Goal: Task Accomplishment & Management: Manage account settings

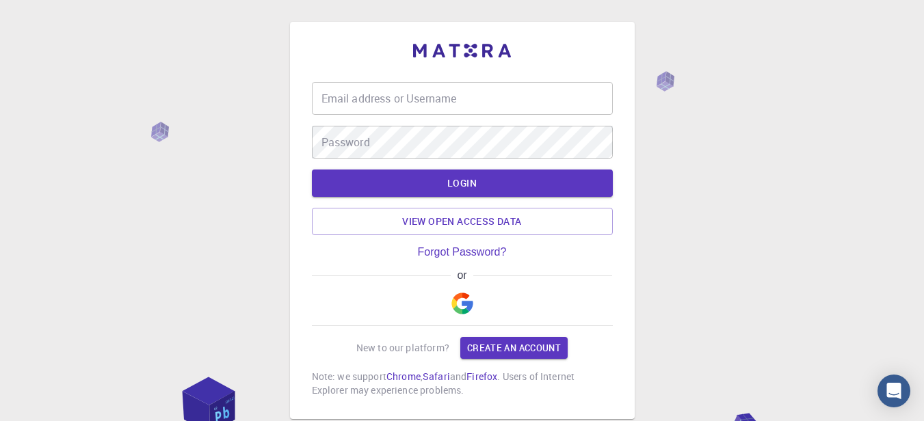
click at [183, 137] on div "Email address or Username Email address or Username Password Password LOGIN Vie…" at bounding box center [462, 254] width 924 height 509
drag, startPoint x: 183, startPoint y: 137, endPoint x: 129, endPoint y: 249, distance: 123.8
click at [129, 249] on div "Email address or Username Email address or Username Password Password LOGIN Vie…" at bounding box center [462, 254] width 924 height 509
click at [732, 219] on div "Email address or Username Email address or Username Password Password LOGIN Vie…" at bounding box center [462, 254] width 924 height 509
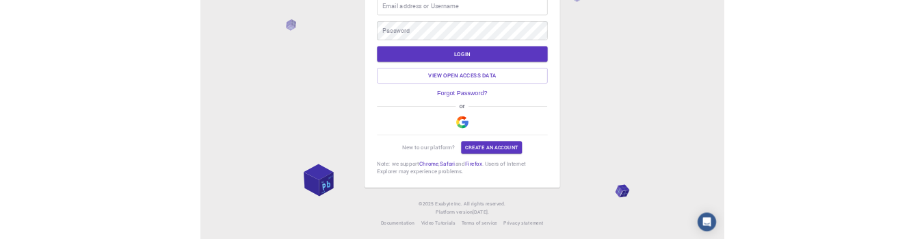
scroll to position [88, 0]
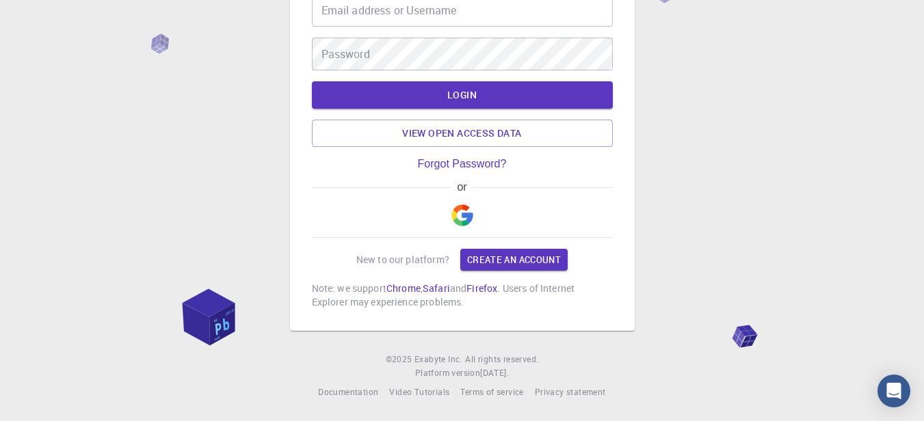
click at [201, 106] on div "Email address or Username Email address or Username Password Password LOGIN Vie…" at bounding box center [462, 166] width 924 height 509
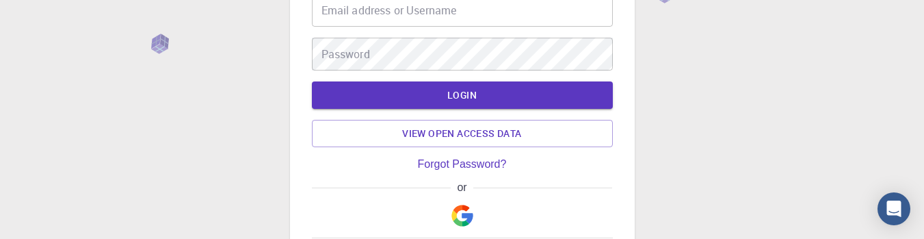
click at [708, 120] on div "Email address or Username Email address or Username Password Password LOGIN Vie…" at bounding box center [462, 166] width 924 height 509
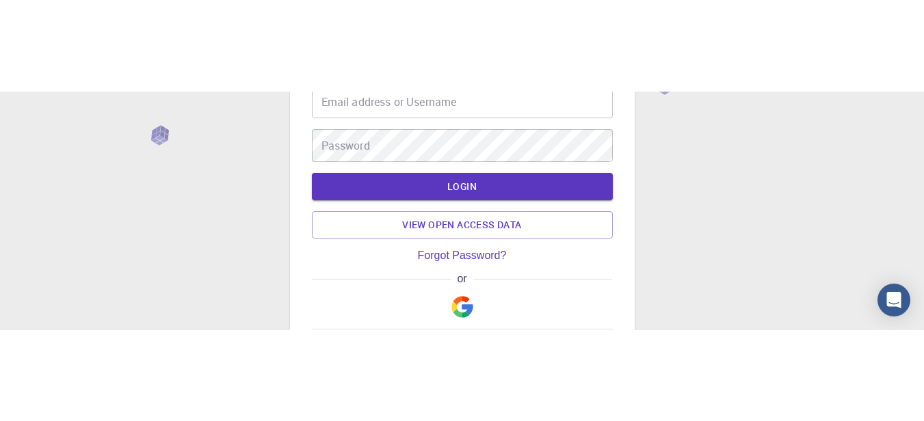
scroll to position [0, 0]
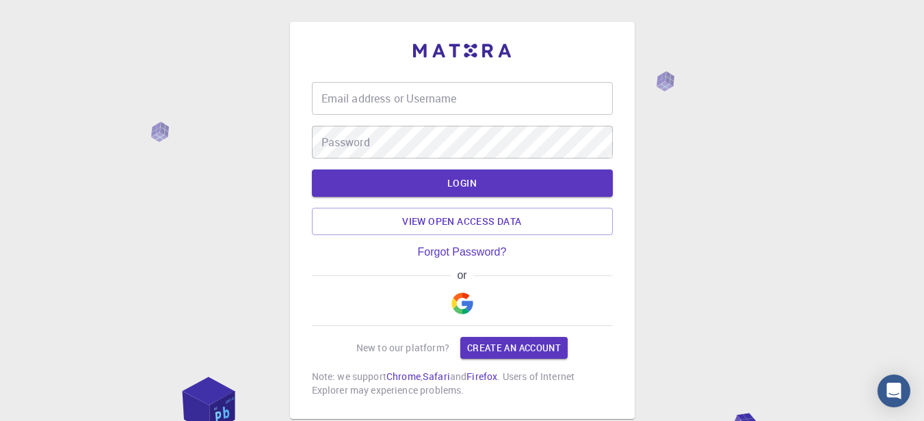
click at [217, 238] on div "Email address or Username Email address or Username Password Password LOGIN Vie…" at bounding box center [462, 254] width 924 height 509
